Goal: Transaction & Acquisition: Purchase product/service

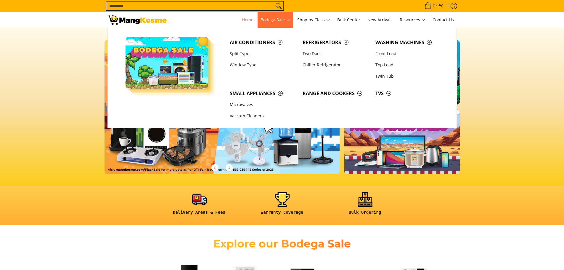
click at [270, 17] on span "Bodega Sale" at bounding box center [276, 19] width 30 height 7
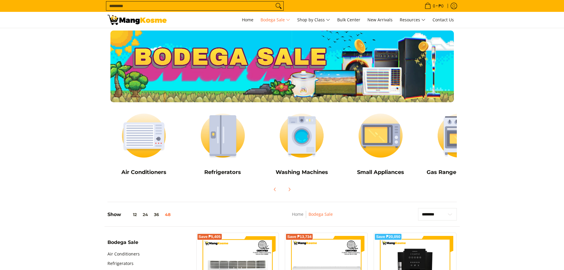
scroll to position [89, 0]
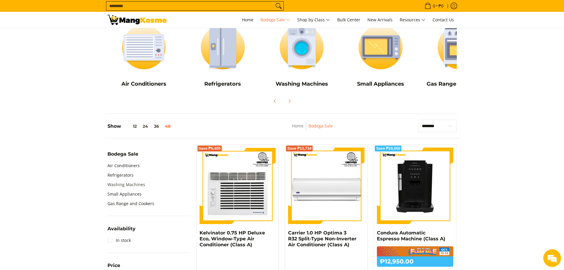
click at [124, 184] on link "Washing Machines" at bounding box center [127, 184] width 38 height 9
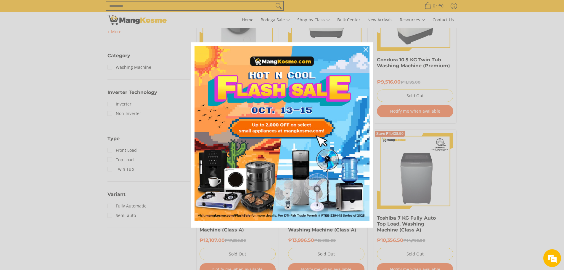
scroll to position [326, 0]
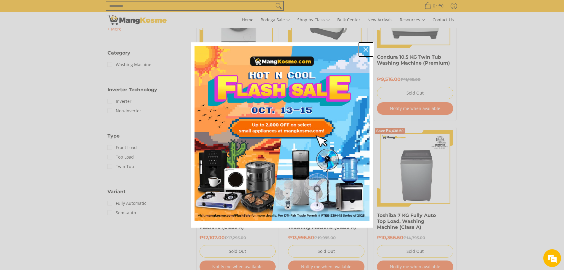
click at [364, 48] on icon "close icon" at bounding box center [366, 49] width 5 height 5
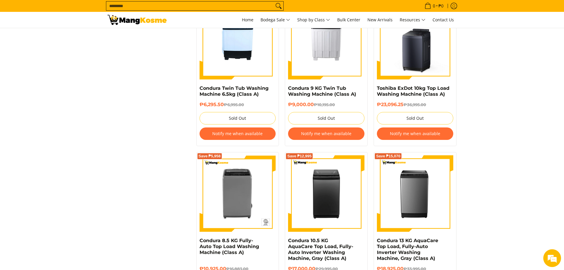
scroll to position [1303, 0]
